Goal: Task Accomplishment & Management: Manage account settings

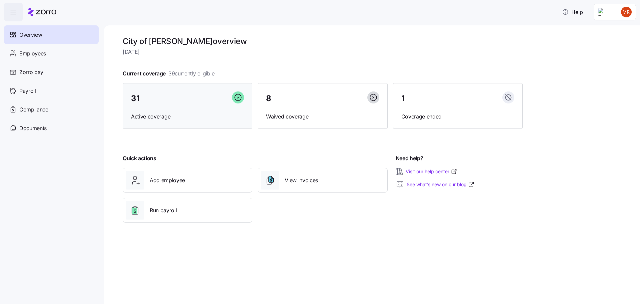
click at [172, 107] on div "31 Active coverage" at bounding box center [188, 106] width 130 height 46
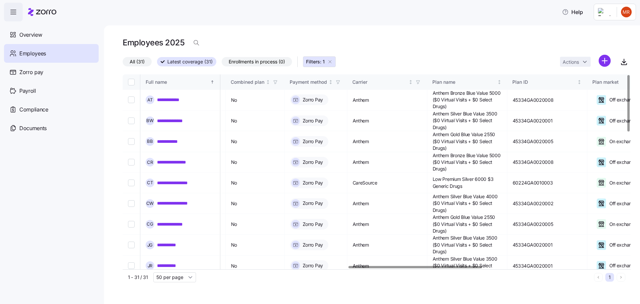
scroll to position [0, 858]
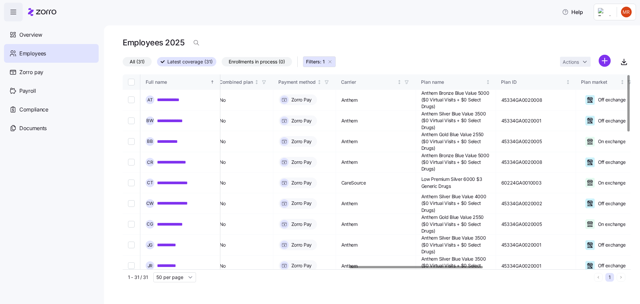
click at [460, 268] on div at bounding box center [416, 267] width 134 height 2
click at [625, 62] on icon "button" at bounding box center [624, 62] width 3 height 2
